Goal: Task Accomplishment & Management: Manage account settings

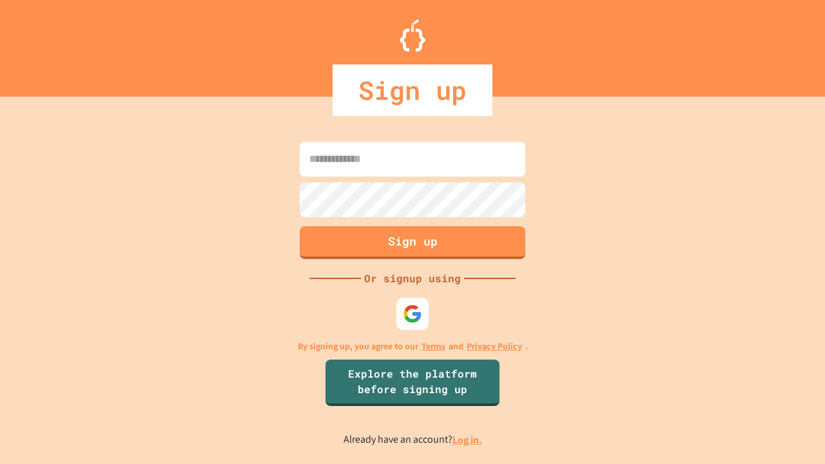
click at [468, 439] on link "Log in." at bounding box center [467, 440] width 30 height 14
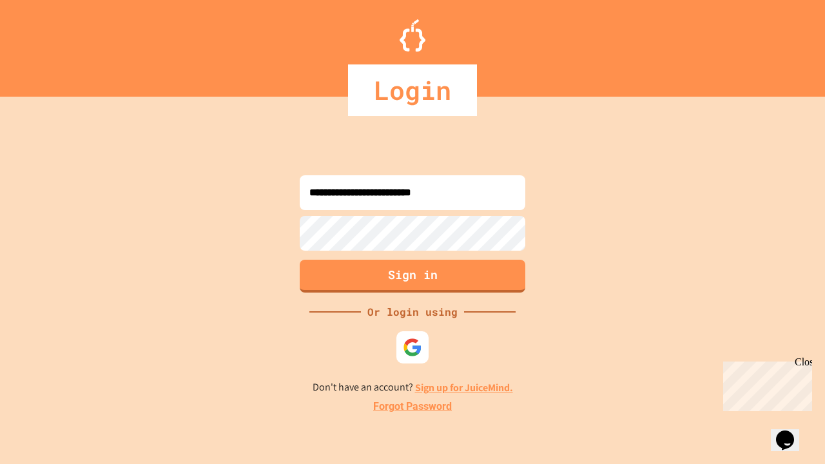
type input "**********"
